Goal: Task Accomplishment & Management: Use online tool/utility

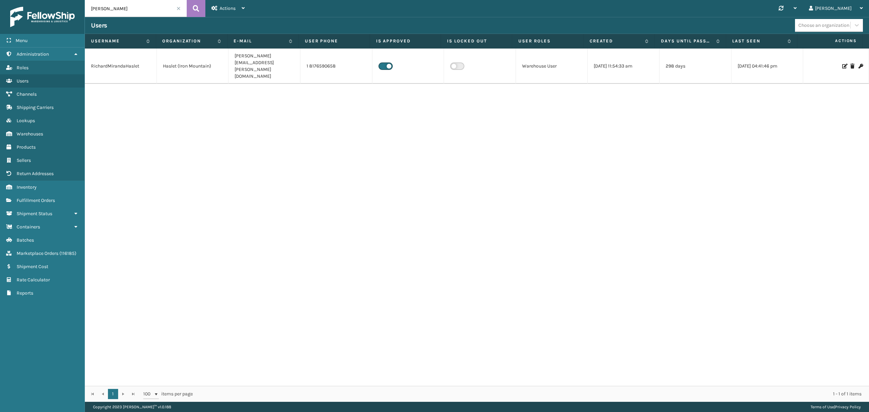
click at [493, 171] on div "RichardMirandaHaslet Haslet (Iron Mountain) [PERSON_NAME][EMAIL_ADDRESS][PERSON…" at bounding box center [477, 218] width 784 height 338
click at [30, 198] on link "Fulfillment Orders" at bounding box center [42, 200] width 85 height 13
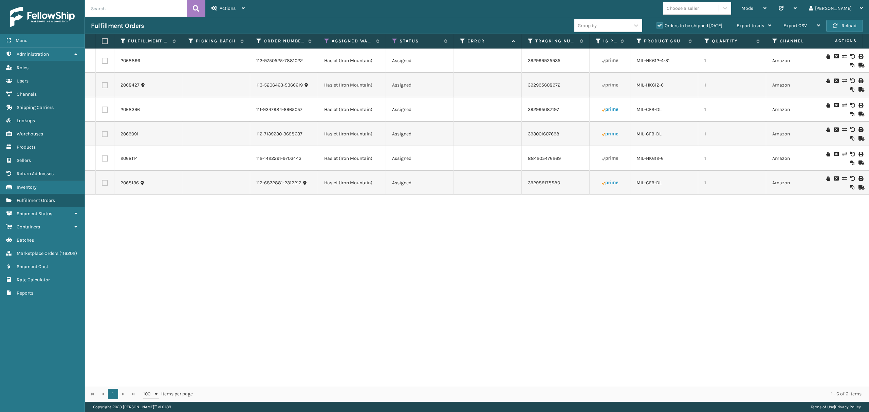
click at [153, 7] on input "text" at bounding box center [136, 8] width 102 height 17
paste input "2039454, 2040480, 2046003, 2046810, 2047263, 2047412, 2047415, 2047557, 2047941…"
type input "2039454, 2040480, 2046003, 2046810, 2047263, 2047412, 2047415, 2047557, 2047941…"
click at [326, 38] on icon at bounding box center [326, 41] width 5 height 6
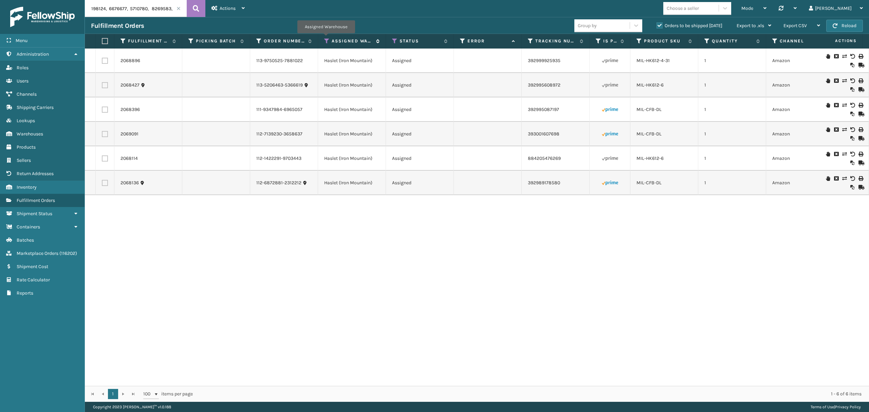
scroll to position [0, 0]
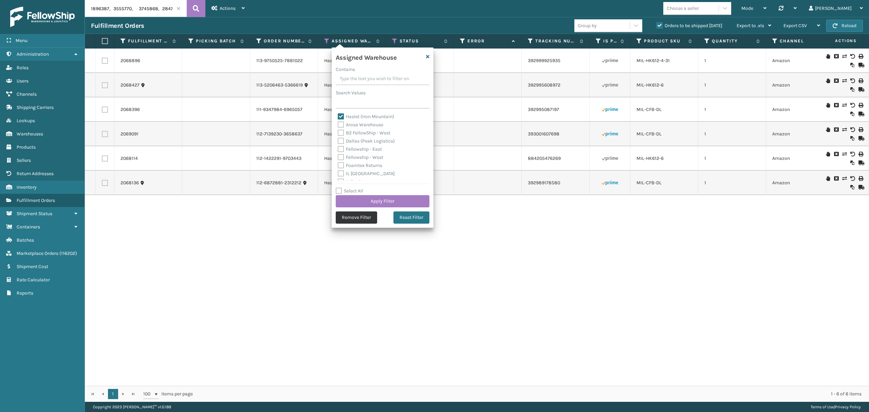
click at [352, 215] on button "Remove Filter" at bounding box center [356, 218] width 41 height 12
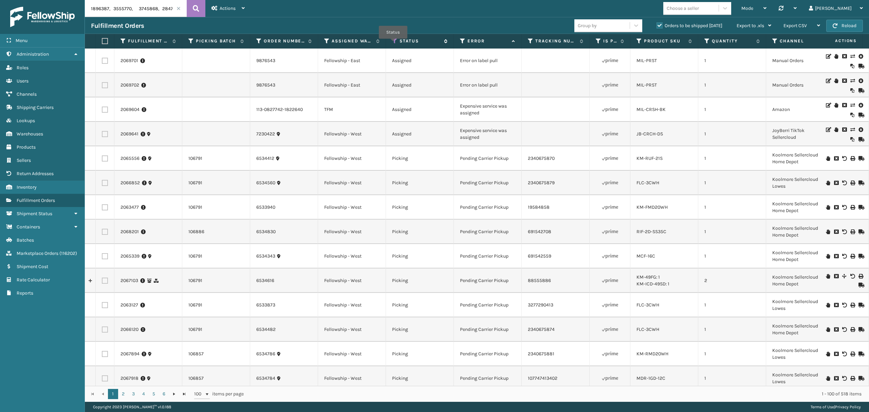
click at [393, 44] on icon at bounding box center [394, 41] width 5 height 6
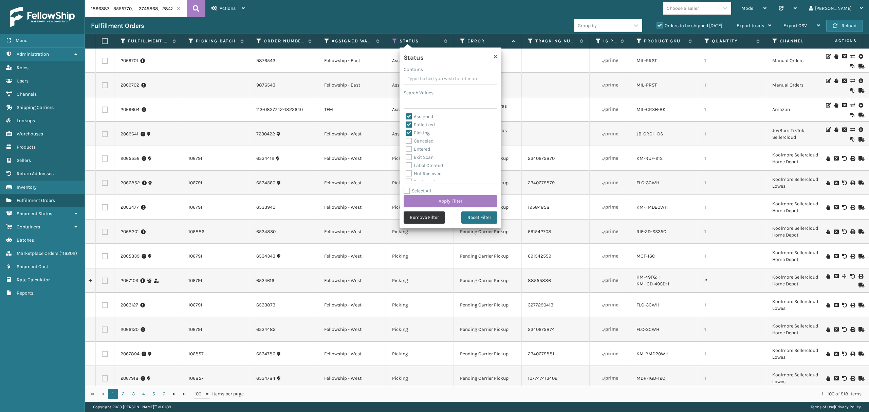
click at [412, 215] on button "Remove Filter" at bounding box center [424, 218] width 41 height 12
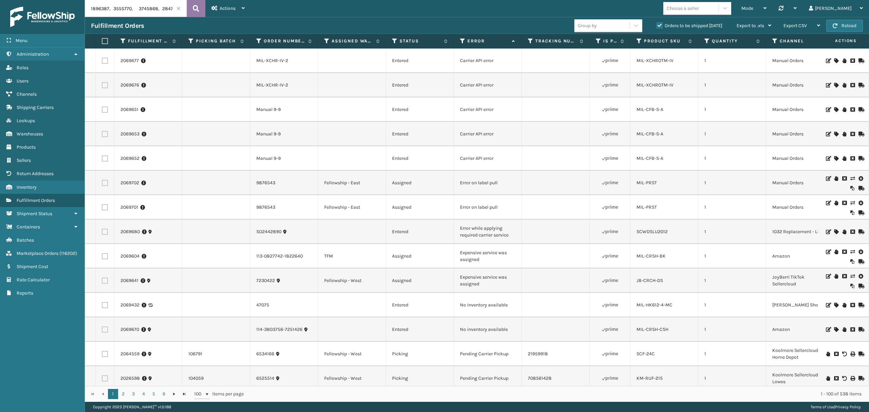
click at [192, 11] on button at bounding box center [196, 8] width 19 height 17
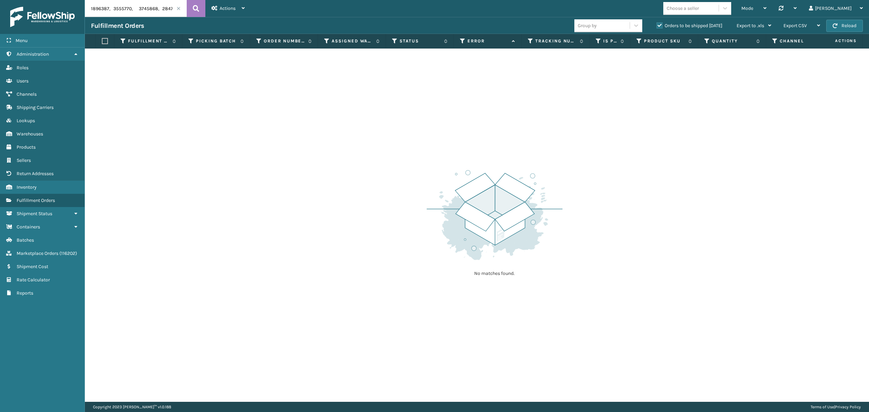
click at [660, 23] on label "Orders to be shipped [DATE]" at bounding box center [690, 26] width 66 height 6
click at [657, 22] on input "Orders to be shipped [DATE]" at bounding box center [657, 24] width 0 height 4
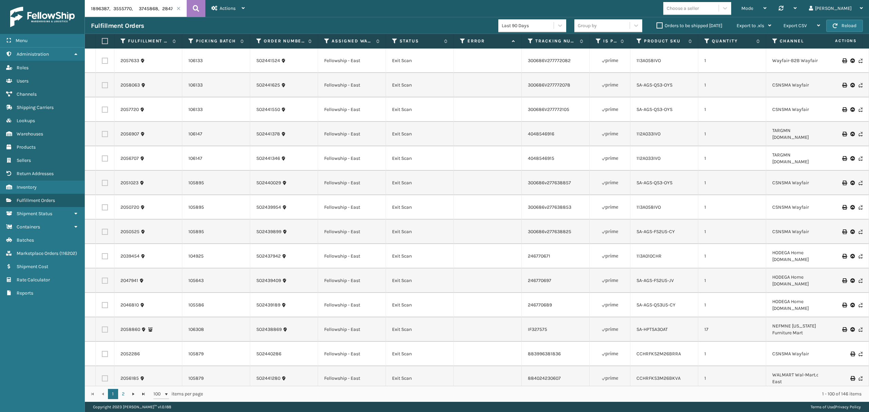
click at [726, 17] on div "Mode Regular Mode Picking Mode Labeling Mode Palletizing Mode Exit Scan Mode Ch…" at bounding box center [560, 8] width 618 height 17
click at [719, 10] on div "Choose a seller" at bounding box center [690, 8] width 55 height 11
click at [723, 75] on div "LifeStyle" at bounding box center [697, 74] width 68 height 13
click at [842, 29] on button "Reload" at bounding box center [844, 26] width 37 height 12
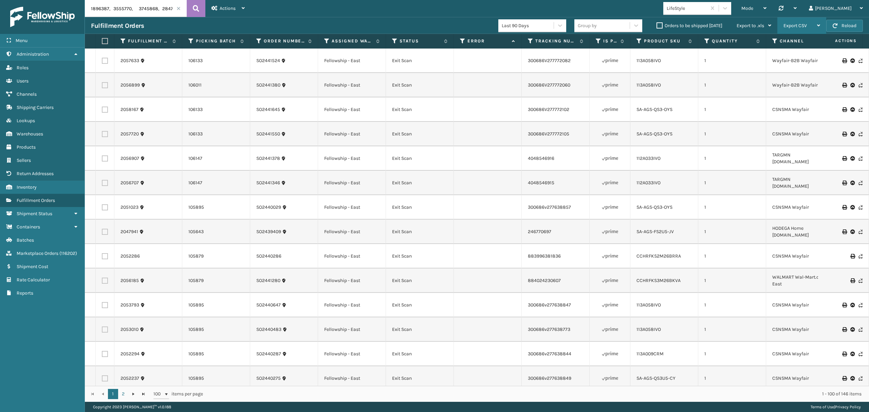
click at [795, 28] on span "Export CSV" at bounding box center [795, 26] width 23 height 6
click at [763, 60] on li "Export All Pages" at bounding box center [780, 62] width 91 height 18
click at [87, 7] on input "text" at bounding box center [136, 8] width 102 height 17
click at [180, 7] on span at bounding box center [179, 8] width 4 height 4
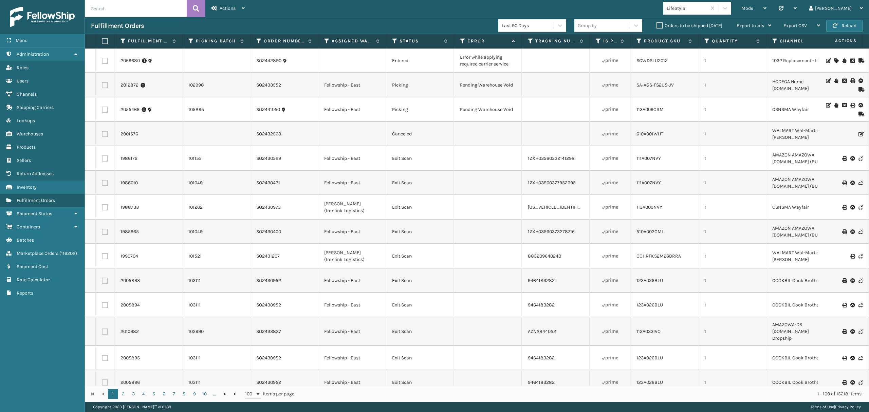
click at [165, 13] on input "text" at bounding box center [136, 8] width 102 height 17
paste input "2039454, 2040480, 2046003, 2046810, 2047263, 2047412, 2047415, 2047557, 2047941…"
type input "2039454, 2040480, 2046003, 2046810, 2047263, 2047412, 2047415, 2047557, 2047941…"
click at [194, 14] on button at bounding box center [196, 8] width 19 height 17
